Goal: Task Accomplishment & Management: Use online tool/utility

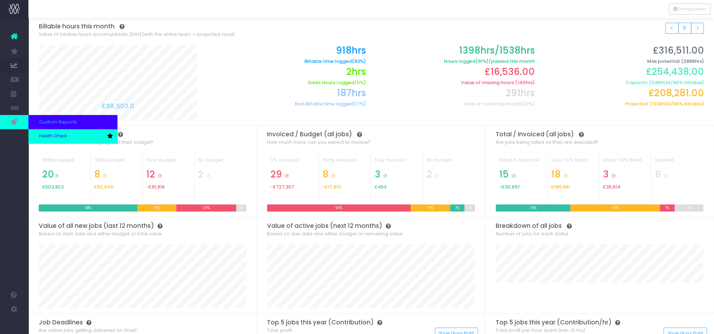
click at [46, 133] on link "Health Check" at bounding box center [72, 136] width 89 height 14
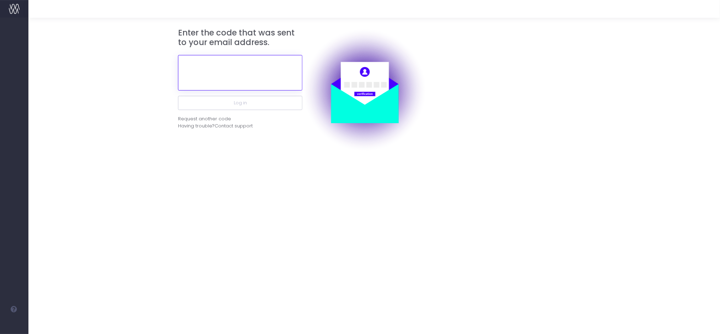
click at [250, 66] on input "text" at bounding box center [240, 73] width 124 height 36
paste input "367983"
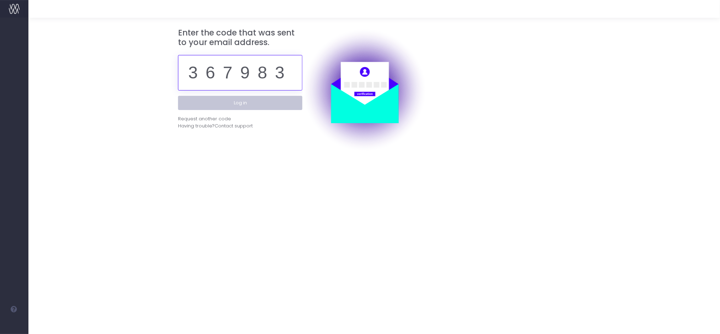
type input "367983"
click at [250, 98] on button "Log in" at bounding box center [240, 103] width 124 height 14
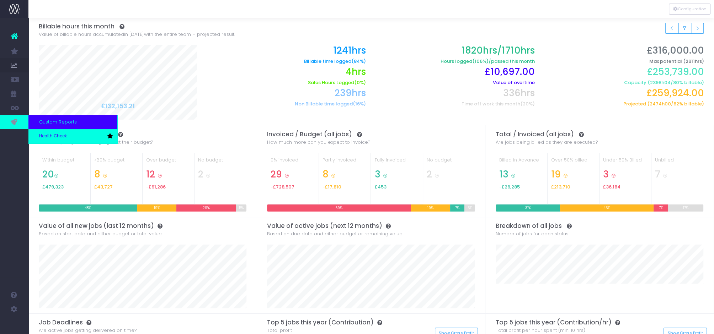
click at [58, 133] on span "Health Check" at bounding box center [53, 136] width 28 height 6
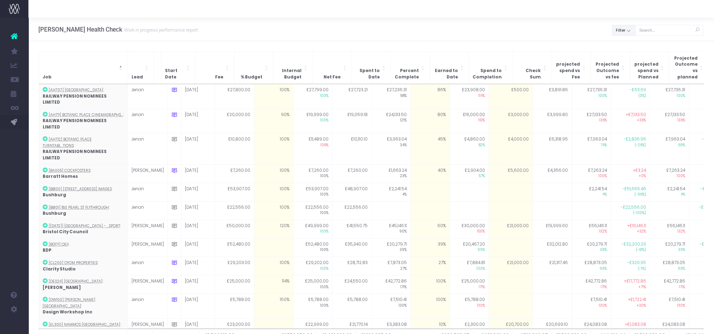
click at [624, 32] on button "Filter" at bounding box center [623, 30] width 23 height 11
click at [625, 46] on span at bounding box center [622, 46] width 6 height 6
click at [629, 46] on input "All" at bounding box center [631, 45] width 5 height 5
checkbox input "false"
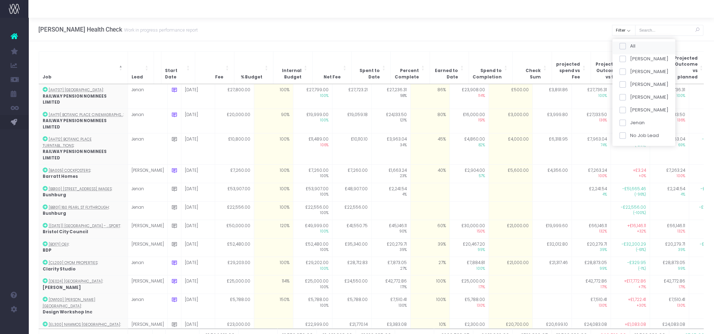
checkbox input "false"
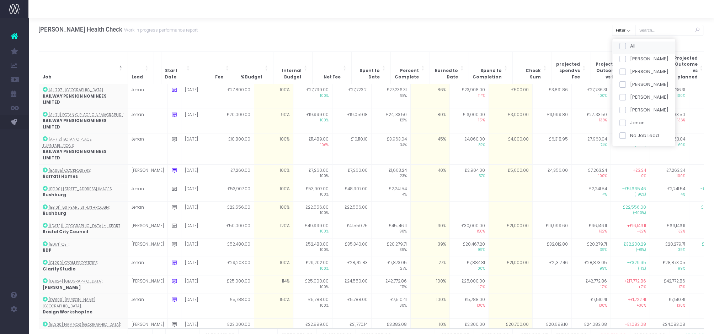
checkbox input "false"
click at [627, 81] on label "[PERSON_NAME]" at bounding box center [643, 84] width 49 height 7
click at [629, 81] on input "[PERSON_NAME]" at bounding box center [631, 83] width 5 height 5
checkbox input "true"
click at [628, 147] on button "Apply" at bounding box center [627, 150] width 21 height 12
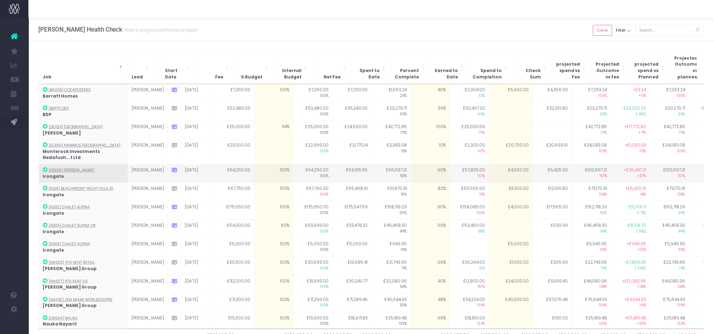
scroll to position [80, 0]
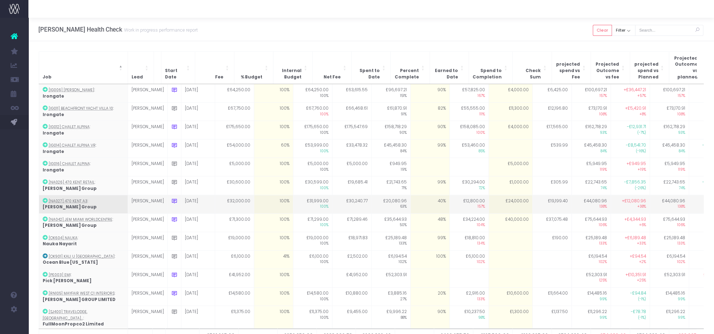
click at [410, 197] on td "40%" at bounding box center [429, 204] width 39 height 18
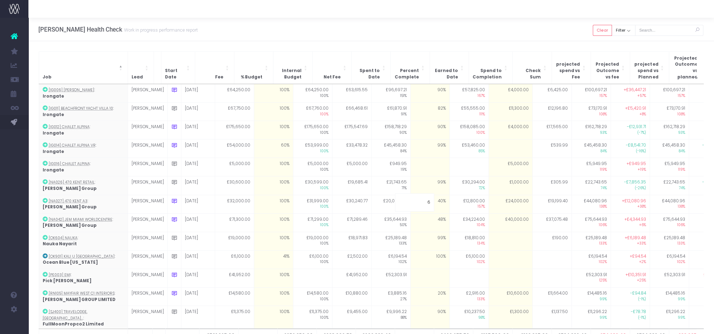
type input "67"
click at [401, 36] on div "[PERSON_NAME] Health Check Work in progress performance report Clear Filter All…" at bounding box center [370, 29] width 685 height 23
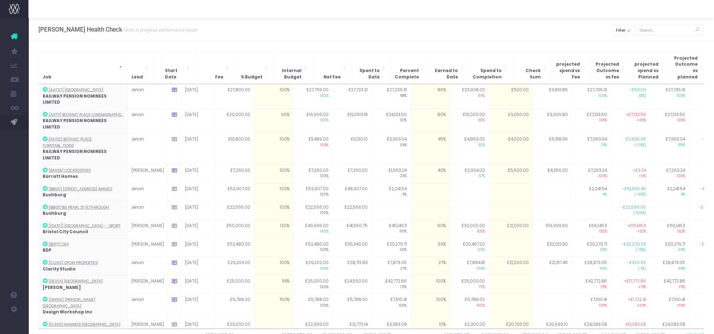
click at [626, 38] on div "[PERSON_NAME] Health Check Work in progress performance report Clear Filter All…" at bounding box center [370, 29] width 685 height 23
click at [627, 34] on button "Filter" at bounding box center [623, 30] width 23 height 11
click at [624, 49] on div "All" at bounding box center [643, 47] width 63 height 13
click at [625, 45] on span at bounding box center [622, 46] width 6 height 6
click at [629, 45] on input "All" at bounding box center [631, 45] width 5 height 5
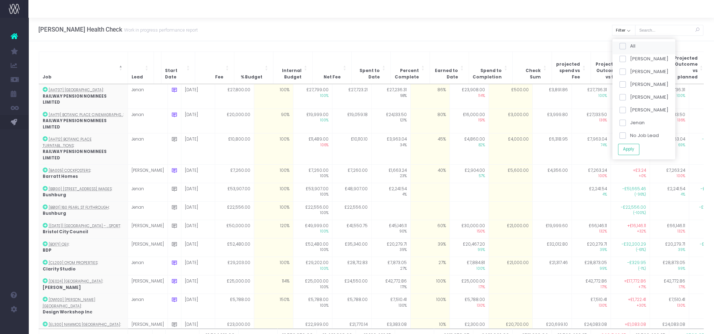
checkbox input "false"
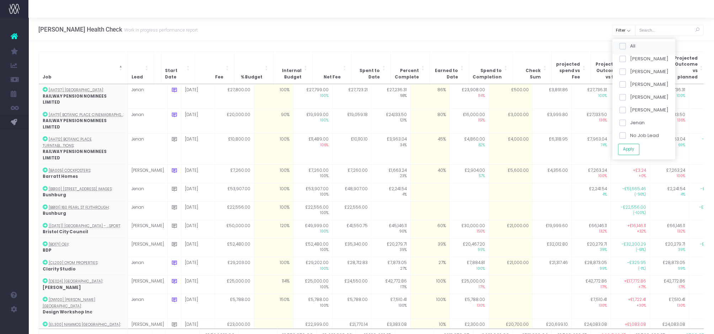
checkbox input "false"
click at [625, 86] on span at bounding box center [622, 84] width 6 height 6
click at [629, 86] on input "[PERSON_NAME]" at bounding box center [631, 83] width 5 height 5
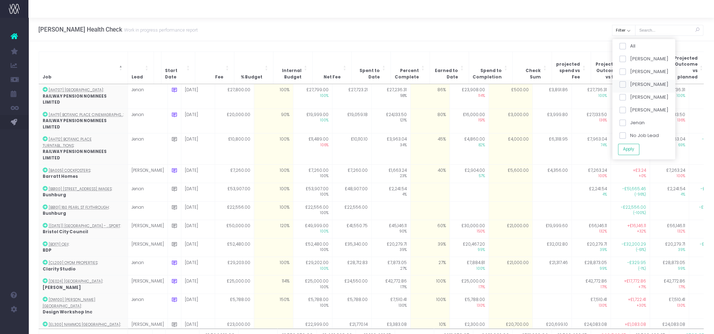
checkbox input "true"
click at [629, 149] on button "Apply" at bounding box center [627, 150] width 21 height 12
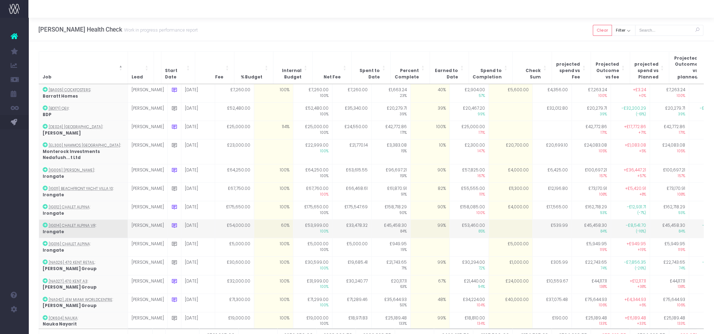
scroll to position [44, 0]
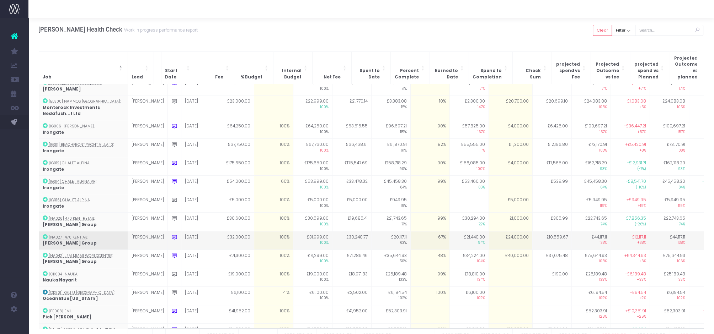
click at [503, 237] on td "£24,000.00" at bounding box center [510, 240] width 44 height 18
type input "12000"
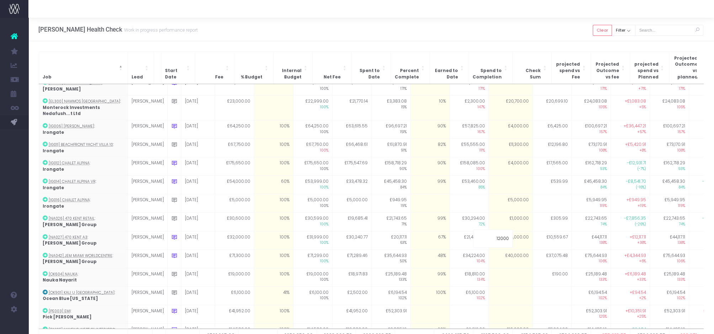
click at [500, 41] on div "[PERSON_NAME] Health Check Work in progress performance report Clear Filter All…" at bounding box center [370, 29] width 685 height 23
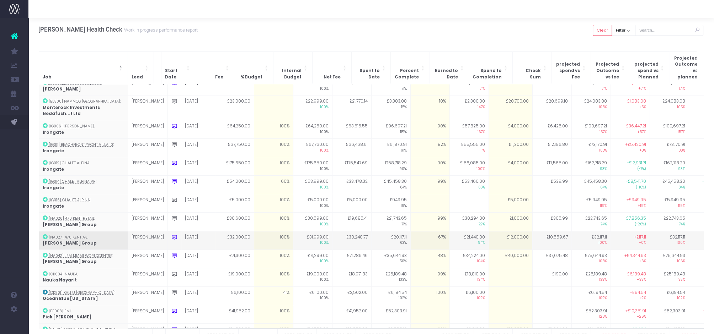
click at [503, 232] on td "£12,000.00" at bounding box center [510, 240] width 44 height 18
type input "11800"
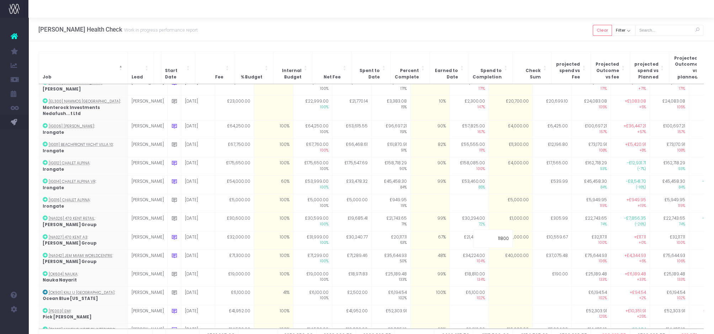
click at [477, 22] on div "[PERSON_NAME] Health Check Work in progress performance report Clear Filter All…" at bounding box center [370, 29] width 685 height 23
